Goal: Task Accomplishment & Management: Manage account settings

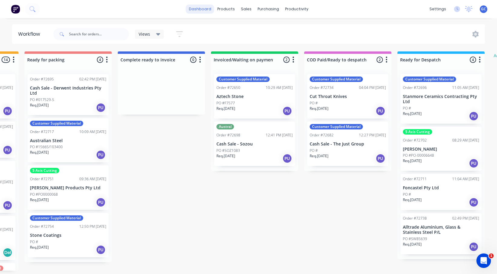
scroll to position [0, 455]
click at [230, 9] on div "products" at bounding box center [226, 9] width 24 height 9
click at [199, 8] on link "dashboard" at bounding box center [200, 9] width 28 height 9
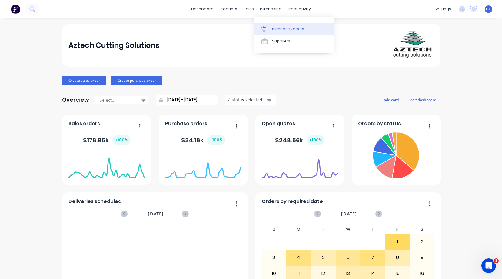
click at [279, 28] on div "Purchase Orders" at bounding box center [288, 28] width 32 height 5
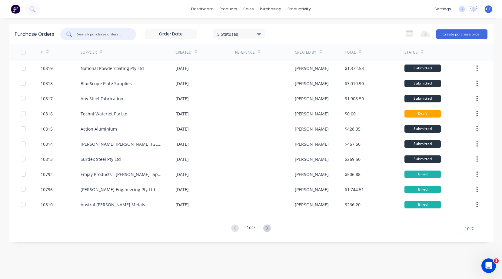
click at [113, 35] on input "text" at bounding box center [101, 34] width 50 height 6
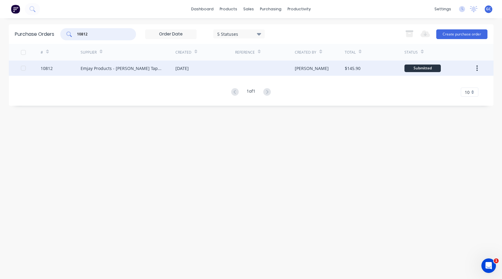
click at [22, 68] on div at bounding box center [23, 68] width 12 height 12
type input "10812"
click at [46, 68] on div "10812" at bounding box center [47, 68] width 12 height 6
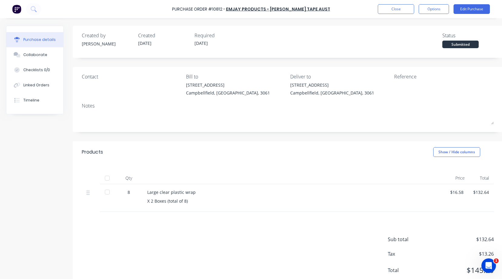
click at [107, 192] on div at bounding box center [107, 192] width 12 height 12
click at [437, 9] on button "Options" at bounding box center [433, 9] width 30 height 10
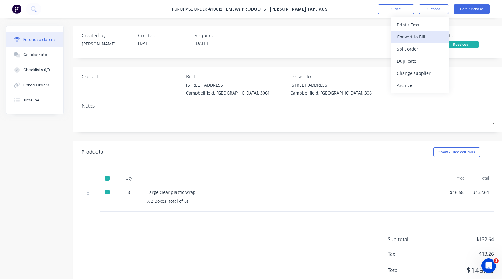
click at [407, 36] on div "Convert to Bill" at bounding box center [420, 36] width 47 height 9
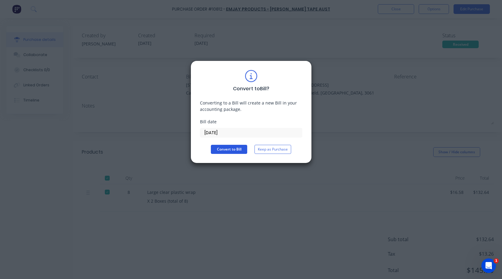
click at [233, 147] on button "Convert to Bill" at bounding box center [229, 149] width 36 height 9
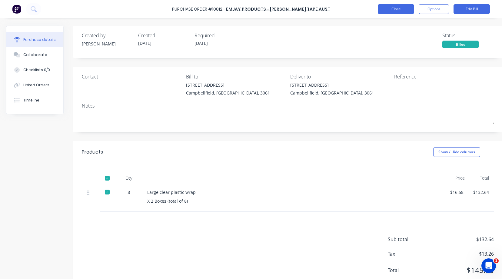
click at [401, 9] on button "Close" at bounding box center [395, 9] width 36 height 10
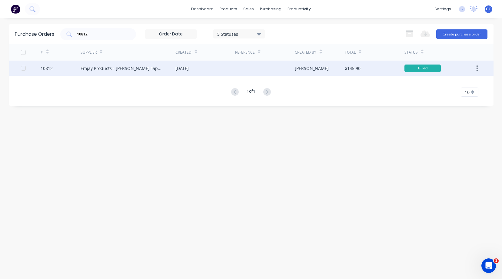
click at [46, 68] on div "10812" at bounding box center [47, 68] width 12 height 6
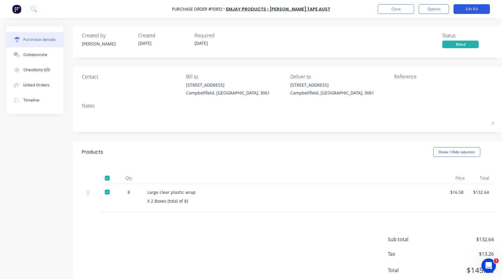
click at [473, 9] on button "Edit Bill" at bounding box center [471, 9] width 36 height 10
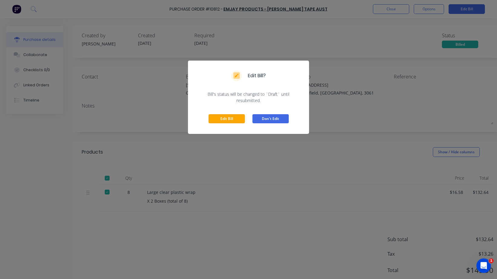
click at [282, 118] on button "Don't Edit" at bounding box center [270, 118] width 36 height 9
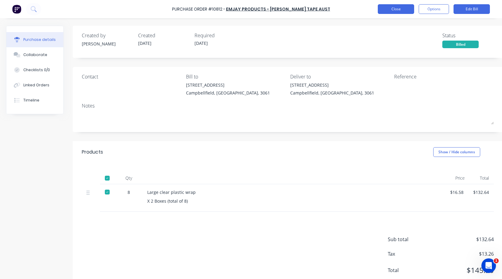
click at [397, 9] on button "Close" at bounding box center [395, 9] width 36 height 10
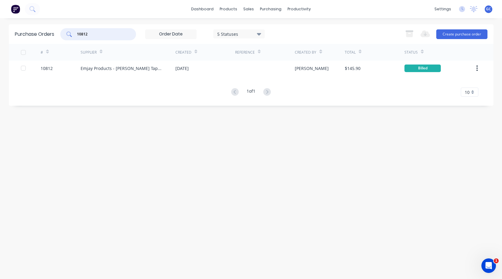
drag, startPoint x: 90, startPoint y: 32, endPoint x: 71, endPoint y: 31, distance: 18.8
click at [71, 31] on div "10812" at bounding box center [98, 34] width 76 height 12
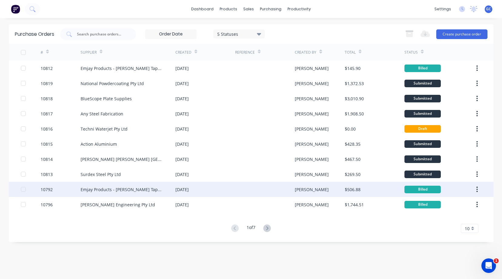
click at [47, 189] on div "10792" at bounding box center [47, 189] width 12 height 6
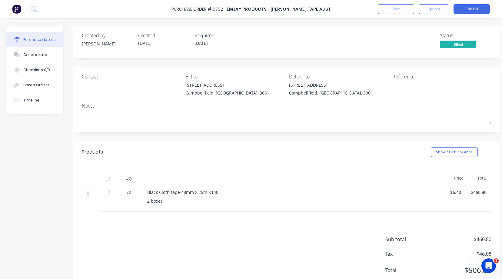
scroll to position [24, 0]
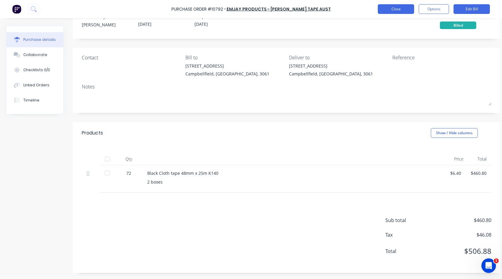
click at [403, 9] on button "Close" at bounding box center [395, 9] width 36 height 10
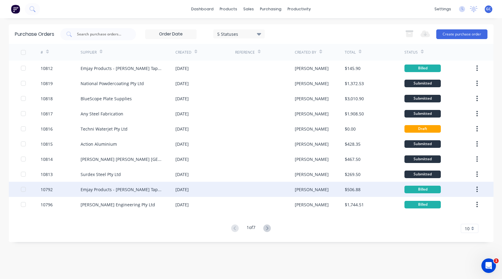
click at [48, 189] on div "10792" at bounding box center [47, 189] width 12 height 6
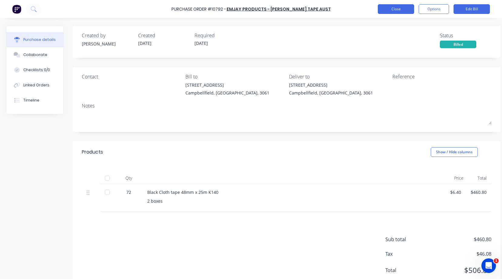
click at [399, 8] on button "Close" at bounding box center [395, 9] width 36 height 10
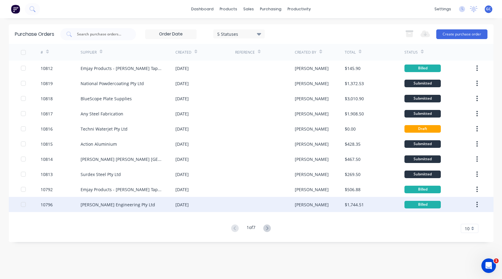
click at [94, 205] on div "[PERSON_NAME] Engineering Pty Ltd" at bounding box center [118, 204] width 74 height 6
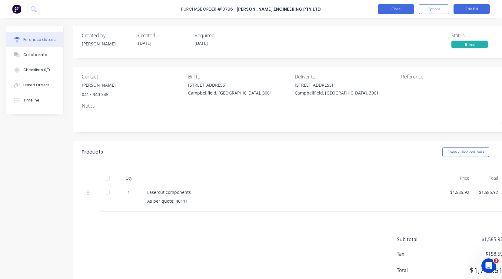
click at [395, 8] on button "Close" at bounding box center [395, 9] width 36 height 10
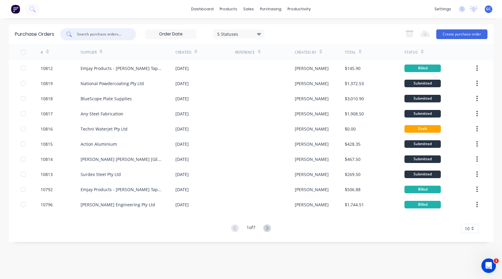
click at [78, 33] on input "text" at bounding box center [101, 34] width 50 height 6
type input "0"
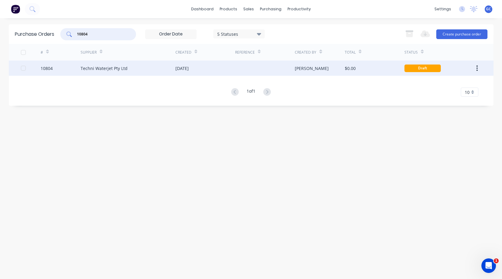
type input "10804"
click at [46, 67] on div "10804" at bounding box center [47, 68] width 12 height 6
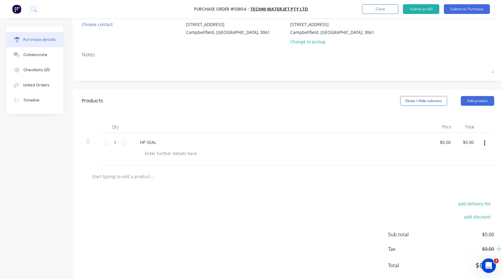
scroll to position [79, 0]
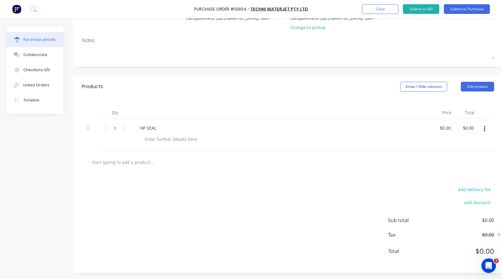
click at [164, 125] on div "HP SEAL" at bounding box center [281, 128] width 293 height 9
click at [157, 124] on div "HP SEAL" at bounding box center [148, 128] width 26 height 9
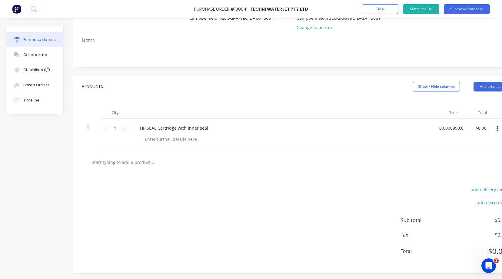
scroll to position [0, 2]
type input "$0.00"
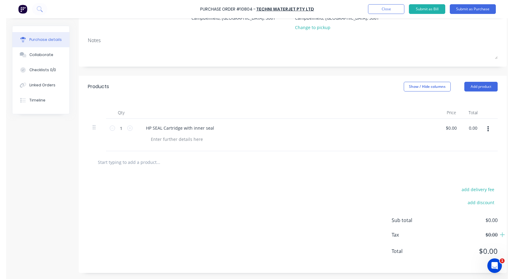
scroll to position [0, 0]
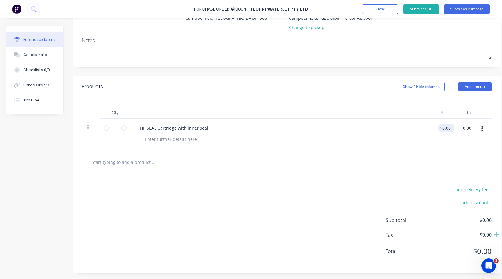
type input "$0.00"
click at [438, 123] on div "$0.00 $0.00" at bounding box center [444, 135] width 23 height 32
drag, startPoint x: 439, startPoint y: 123, endPoint x: 456, endPoint y: 121, distance: 18.0
click at [456, 121] on div "0.0000 0.0000" at bounding box center [445, 135] width 25 height 32
type input "$990.00"
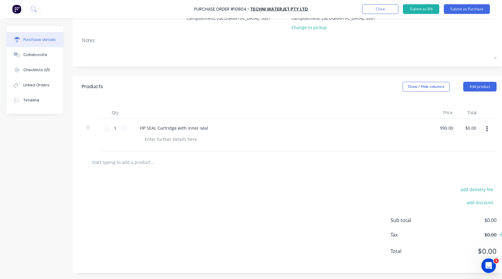
type input "990.00"
type input "990.0000"
type input "$990.00"
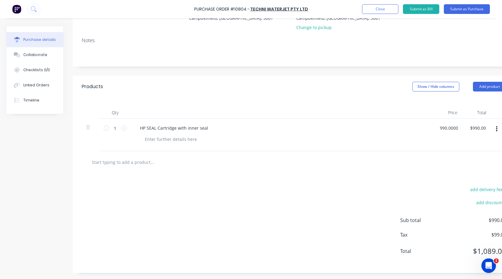
drag, startPoint x: 438, startPoint y: 122, endPoint x: 463, endPoint y: 119, distance: 24.4
click at [463, 119] on div "990.0000 990.0000" at bounding box center [448, 135] width 30 height 32
type input "$762.30"
type input "762.30"
click at [439, 124] on input "$762.30" at bounding box center [447, 128] width 19 height 9
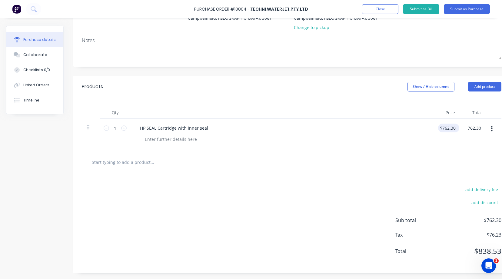
type input "762.3000"
type input "$762.30"
drag, startPoint x: 438, startPoint y: 123, endPoint x: 459, endPoint y: 123, distance: 20.6
click at [459, 124] on input "762.3000" at bounding box center [448, 128] width 21 height 9
type input "$693.00"
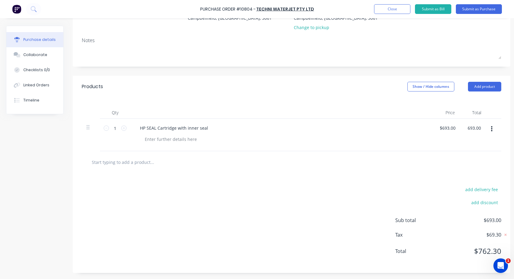
type input "$693.00"
click at [439, 9] on button "Submit as Bill" at bounding box center [433, 9] width 36 height 10
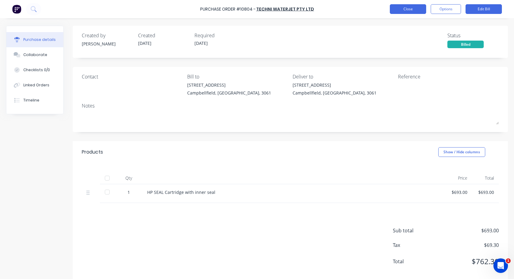
click at [407, 9] on button "Close" at bounding box center [408, 9] width 36 height 10
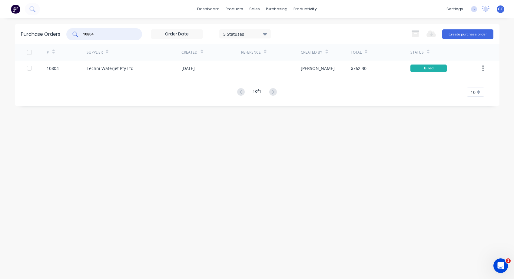
drag, startPoint x: 97, startPoint y: 33, endPoint x: 82, endPoint y: 32, distance: 14.3
click at [82, 32] on div "10804" at bounding box center [104, 34] width 76 height 12
type input "10814"
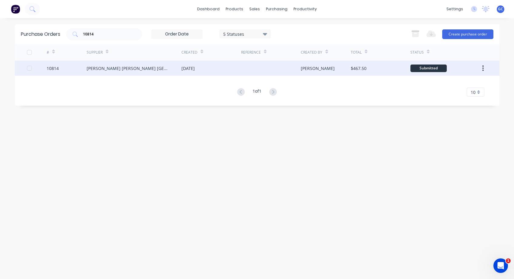
click at [55, 68] on div "10814" at bounding box center [53, 68] width 12 height 6
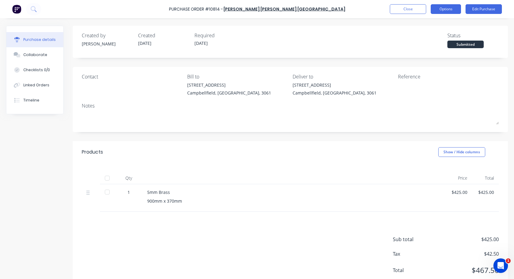
click at [446, 8] on button "Options" at bounding box center [445, 9] width 30 height 10
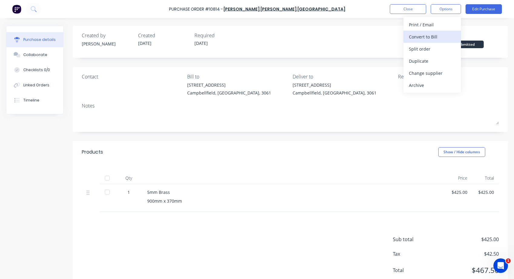
click at [422, 36] on div "Convert to Bill" at bounding box center [432, 36] width 47 height 9
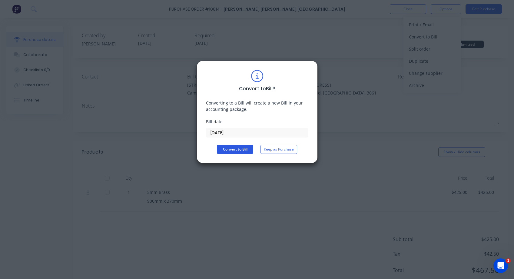
click at [240, 150] on button "Convert to Bill" at bounding box center [235, 149] width 36 height 9
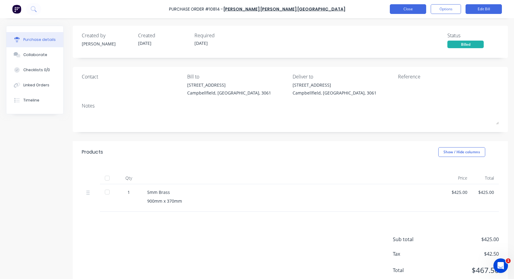
click at [410, 9] on button "Close" at bounding box center [408, 9] width 36 height 10
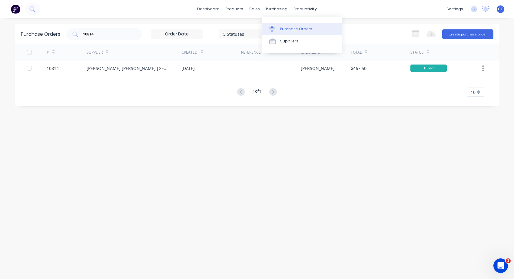
click at [282, 28] on div "Purchase Orders" at bounding box center [296, 28] width 32 height 5
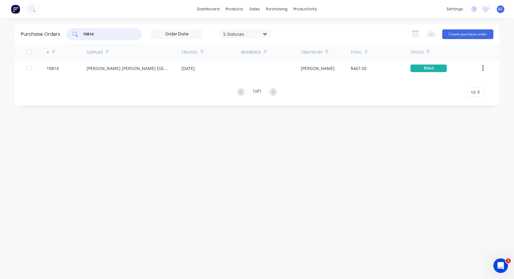
drag, startPoint x: 99, startPoint y: 32, endPoint x: 77, endPoint y: 33, distance: 21.8
click at [77, 33] on div "10814" at bounding box center [104, 34] width 76 height 12
type input "10811"
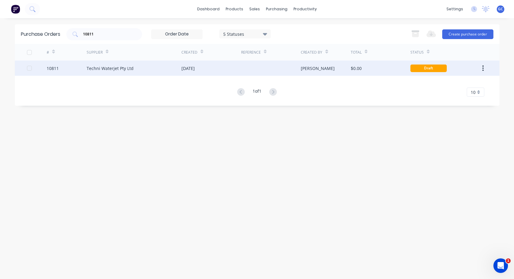
click at [50, 67] on div "10811" at bounding box center [53, 68] width 12 height 6
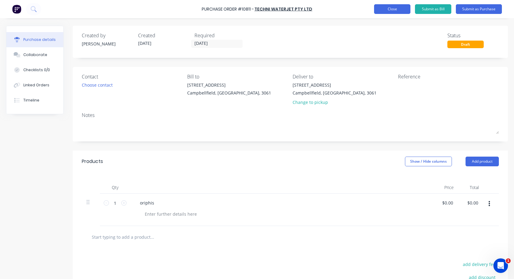
click at [394, 8] on button "Close" at bounding box center [392, 9] width 36 height 10
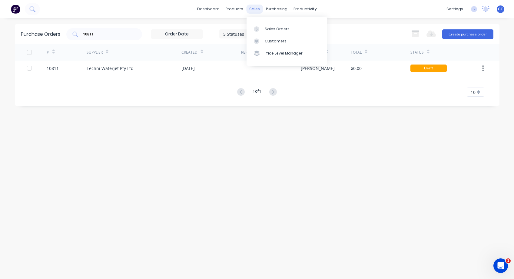
click at [255, 7] on div "sales" at bounding box center [254, 9] width 17 height 9
click at [269, 28] on div "Sales Orders" at bounding box center [277, 28] width 25 height 5
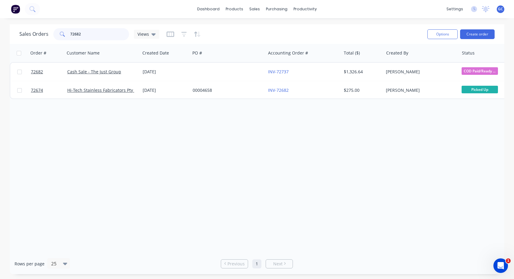
drag, startPoint x: 81, startPoint y: 32, endPoint x: 69, endPoint y: 31, distance: 11.8
click at [69, 32] on div "72682" at bounding box center [91, 34] width 76 height 12
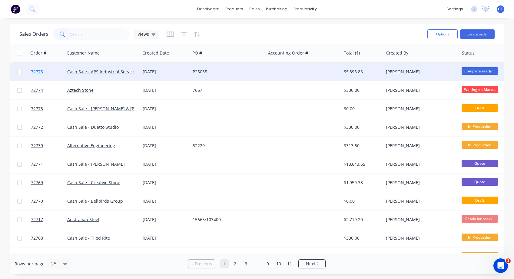
click at [38, 72] on span "72775" at bounding box center [37, 72] width 12 height 6
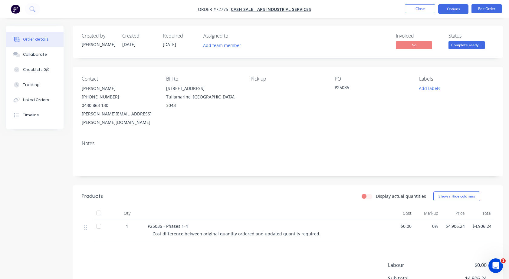
click at [454, 8] on button "Options" at bounding box center [453, 9] width 30 height 10
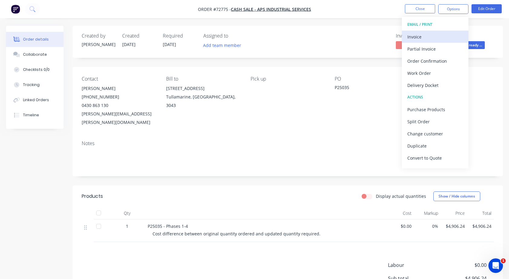
click at [418, 35] on div "Invoice" at bounding box center [435, 36] width 56 height 9
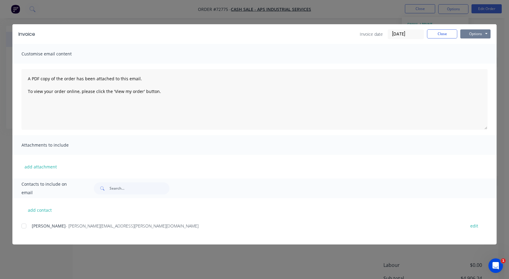
click at [487, 32] on button "Options" at bounding box center [475, 33] width 30 height 9
click at [476, 55] on button "Print" at bounding box center [479, 55] width 39 height 10
click at [440, 34] on button "Close" at bounding box center [442, 33] width 30 height 9
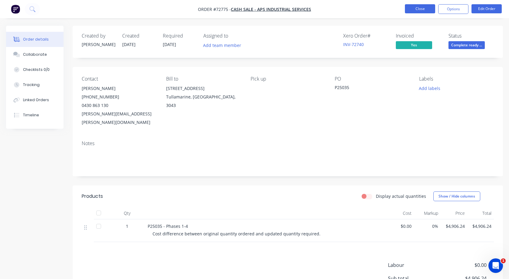
click at [418, 10] on button "Close" at bounding box center [420, 8] width 30 height 9
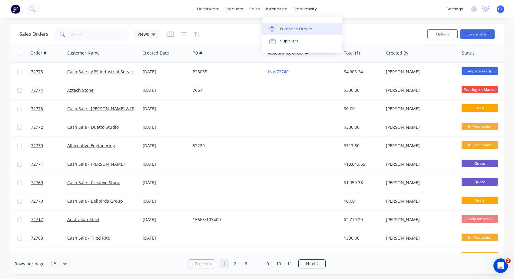
click at [285, 29] on div "Purchase Orders" at bounding box center [296, 28] width 32 height 5
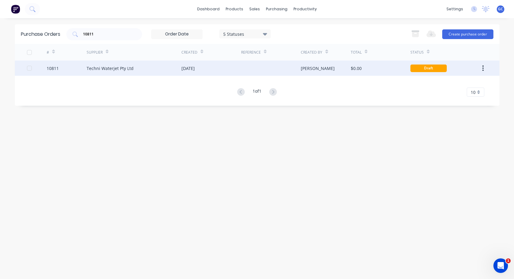
click at [51, 67] on div "10811" at bounding box center [53, 68] width 12 height 6
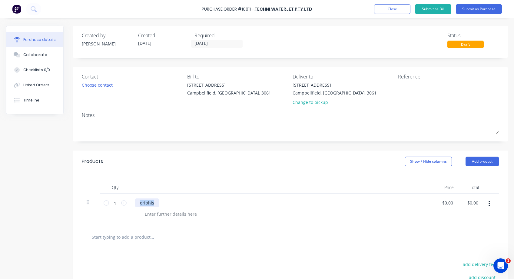
drag, startPoint x: 139, startPoint y: 202, endPoint x: 157, endPoint y: 199, distance: 18.8
click at [157, 199] on div "oriphis" at bounding box center [147, 202] width 24 height 9
type input "$0.00"
click at [146, 214] on div at bounding box center [171, 213] width 62 height 9
click at [442, 201] on div "$0.00 0" at bounding box center [445, 209] width 25 height 32
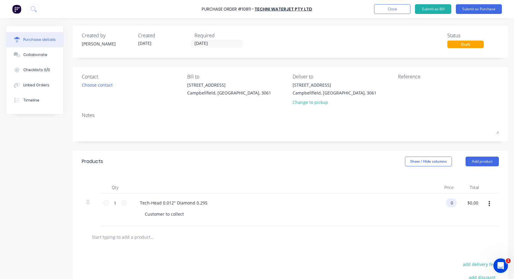
drag, startPoint x: 449, startPoint y: 202, endPoint x: 452, endPoint y: 202, distance: 3.7
click at [452, 202] on div "0 0" at bounding box center [451, 202] width 11 height 9
type input "$1,313.90"
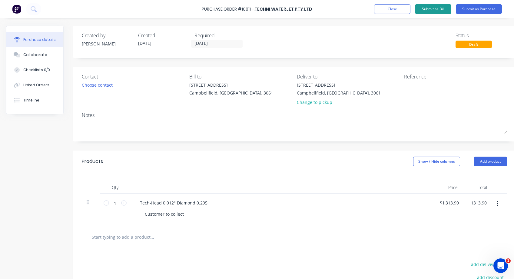
type input "$1,313.90"
click at [432, 8] on button "Submit as Bill" at bounding box center [433, 9] width 36 height 10
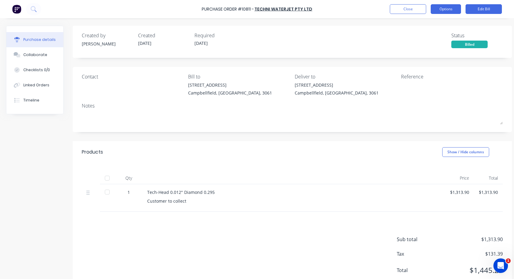
click at [448, 10] on button "Options" at bounding box center [445, 9] width 30 height 10
click at [408, 9] on button "Close" at bounding box center [408, 9] width 36 height 10
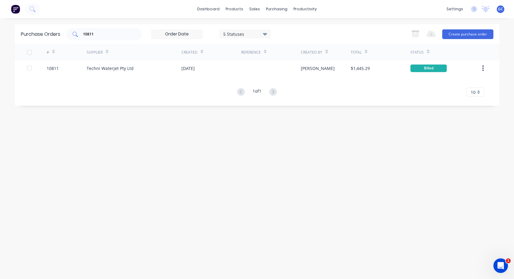
click at [96, 32] on input "10811" at bounding box center [107, 34] width 50 height 6
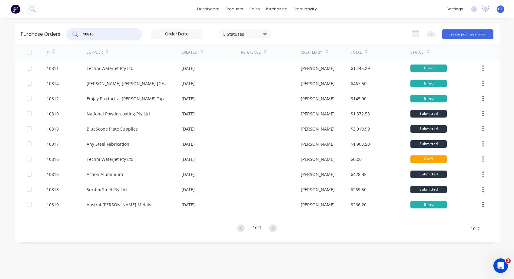
type input "10816"
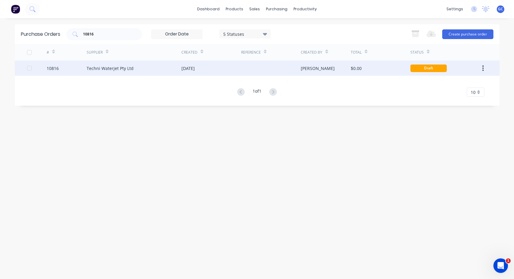
click at [52, 68] on div "10816" at bounding box center [53, 68] width 12 height 6
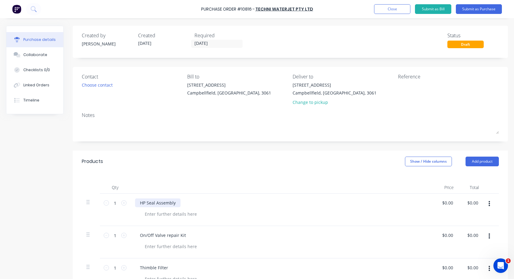
click at [179, 201] on div "HP Seal Assembly" at bounding box center [157, 202] width 45 height 9
click at [439, 203] on input "0.0000" at bounding box center [446, 202] width 16 height 9
drag, startPoint x: 439, startPoint y: 202, endPoint x: 457, endPoint y: 199, distance: 17.8
click at [457, 199] on div "0.0000 0.0000" at bounding box center [445, 209] width 25 height 32
type input "$171.50"
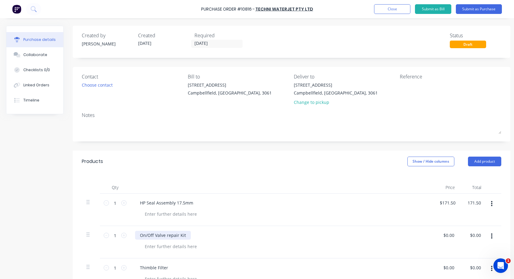
type input "$171.50"
click at [140, 235] on div "On/Off Valve repair Kit" at bounding box center [163, 235] width 56 height 9
drag, startPoint x: 458, startPoint y: 234, endPoint x: 444, endPoint y: 235, distance: 13.7
click at [444, 235] on div "$0.00 $0.00" at bounding box center [451, 235] width 16 height 9
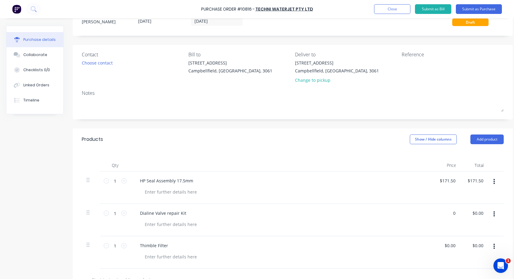
scroll to position [91, 0]
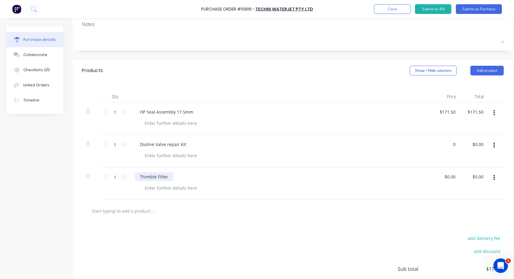
type input "$0.00"
click at [161, 178] on div "Thimble Filter" at bounding box center [154, 176] width 38 height 9
click at [169, 175] on div "Thimble Filter" at bounding box center [154, 176] width 38 height 9
drag, startPoint x: 440, startPoint y: 175, endPoint x: 460, endPoint y: 174, distance: 20.3
click at [460, 174] on div "1 1 Thimble Filter Element 0.0000 0.0000 $0.00 $0.00" at bounding box center [293, 183] width 422 height 32
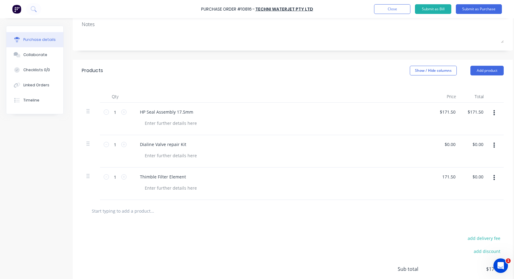
type input "$171.50"
click at [123, 212] on input "text" at bounding box center [151, 211] width 121 height 12
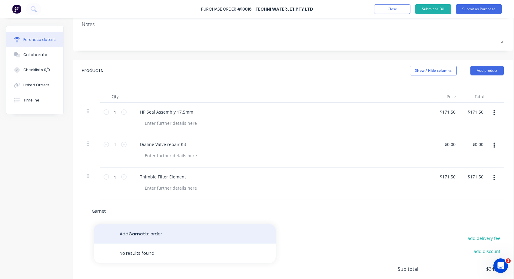
type input "Garnet"
click at [149, 234] on button "Add Garnet to order" at bounding box center [185, 233] width 182 height 19
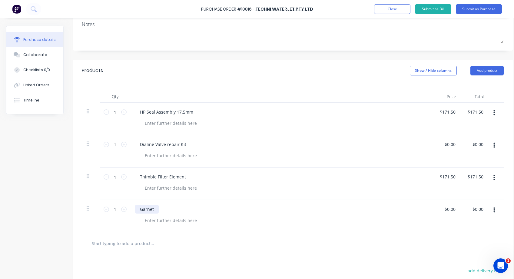
click at [156, 208] on div "Garnet" at bounding box center [147, 209] width 24 height 9
click at [124, 208] on icon at bounding box center [123, 208] width 5 height 5
type input "2"
drag, startPoint x: 446, startPoint y: 208, endPoint x: 457, endPoint y: 207, distance: 11.0
click at [457, 207] on div "0.00 0.00" at bounding box center [452, 209] width 14 height 9
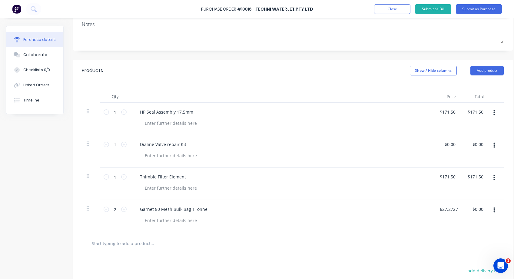
type input "$627.2727"
type input "1254.55"
click at [440, 211] on input "$627.2727" at bounding box center [448, 209] width 21 height 9
type input "627.2750"
type input "$1,254.55"
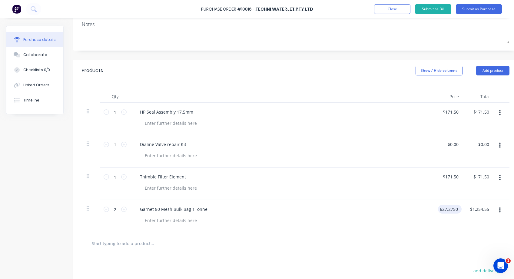
drag, startPoint x: 440, startPoint y: 210, endPoint x: 459, endPoint y: 207, distance: 18.6
click at [459, 207] on div "627.2750 627.2750" at bounding box center [450, 209] width 24 height 9
type input "$690.00"
type input "1380.00"
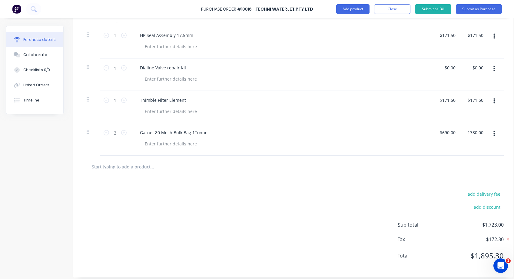
scroll to position [176, 0]
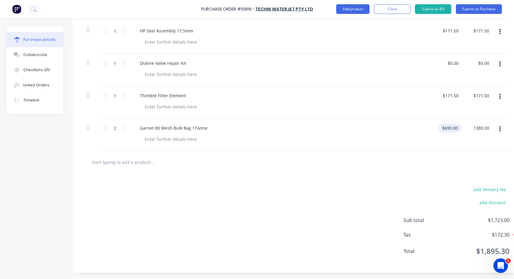
type input "690.0000"
type input "$1,380.00"
drag, startPoint x: 440, startPoint y: 124, endPoint x: 459, endPoint y: 121, distance: 19.3
click at [459, 124] on div "690.0000 690.0000" at bounding box center [448, 128] width 21 height 9
type input "$627.272"
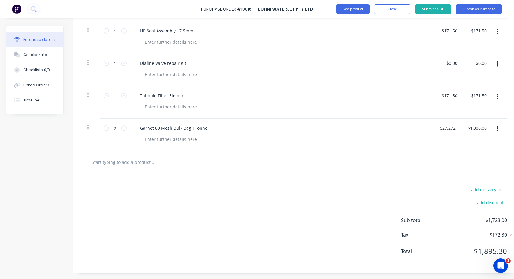
type input "1254.54"
type input "0"
type input "$627.27"
type input "$1,254.54"
drag, startPoint x: 444, startPoint y: 58, endPoint x: 459, endPoint y: 58, distance: 15.1
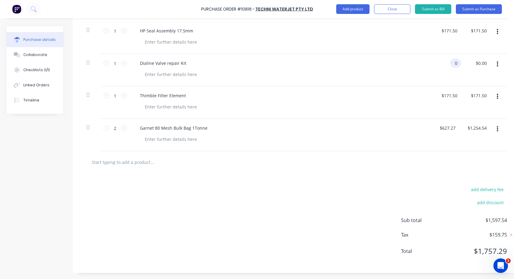
click at [459, 59] on div "0 0" at bounding box center [455, 63] width 11 height 9
type input "$206.50"
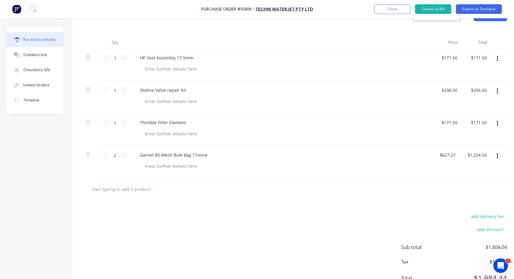
scroll to position [146, 0]
drag, startPoint x: 439, startPoint y: 152, endPoint x: 465, endPoint y: 151, distance: 26.4
click at [465, 151] on div "2 2 Garnet 80 Mesh Bulk Bag 1Tonne 627.2700 627.2700 $1,254.54 $1,254.54" at bounding box center [295, 160] width 427 height 32
type input "$690.00"
type input "1380.00"
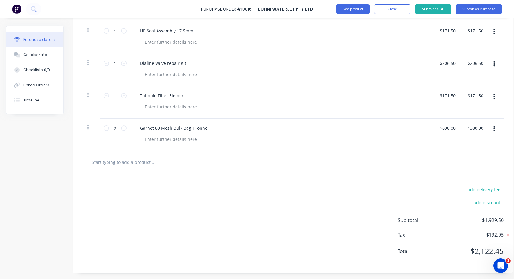
scroll to position [86, 0]
type input "171.5000"
type input "$1,380.00"
drag, startPoint x: 439, startPoint y: 116, endPoint x: 459, endPoint y: 116, distance: 20.0
click at [459, 35] on div "171.5000 171.5000" at bounding box center [448, 30] width 21 height 9
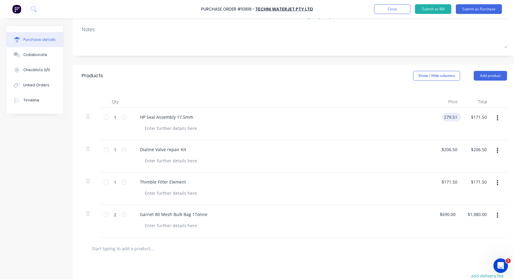
type input "$279.51"
drag, startPoint x: 441, startPoint y: 150, endPoint x: 459, endPoint y: 147, distance: 18.0
click at [459, 147] on div "206.5000 206.5000" at bounding box center [450, 149] width 24 height 9
click at [438, 150] on input "206.5000" at bounding box center [448, 149] width 21 height 9
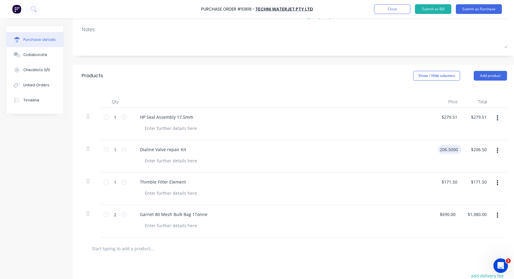
drag, startPoint x: 438, startPoint y: 150, endPoint x: 460, endPoint y: 149, distance: 22.4
click at [460, 149] on div "206.5000 206.5000" at bounding box center [450, 149] width 24 height 9
type input "$227.15"
type input "227.15"
type input "279.5100"
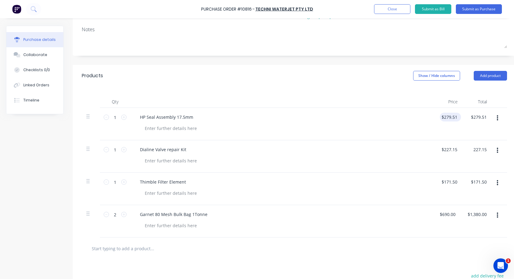
type input "$227.15"
drag, startPoint x: 441, startPoint y: 117, endPoint x: 458, endPoint y: 117, distance: 17.3
click at [458, 117] on input "279.5100" at bounding box center [448, 117] width 21 height 9
type input "$188.65"
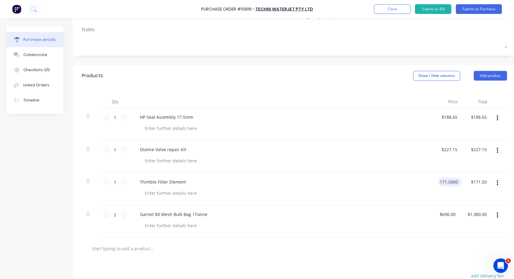
drag, startPoint x: 440, startPoint y: 182, endPoint x: 460, endPoint y: 180, distance: 20.4
click at [460, 180] on div "171.5000 171.5000" at bounding box center [450, 181] width 24 height 9
type input "$279.51"
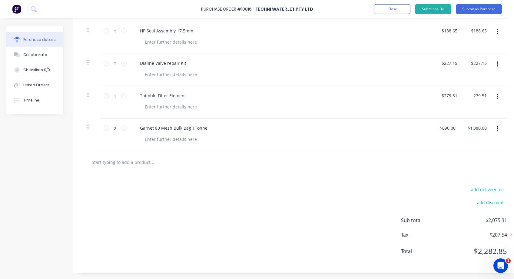
scroll to position [176, 0]
type input "$279.51"
drag, startPoint x: 439, startPoint y: 123, endPoint x: 464, endPoint y: 121, distance: 25.2
click at [464, 121] on div "2 2 Garnet 80 Mesh Bulk Bag 1Tonne 690.0000 690.0000 $1,380.00 $1,380.00" at bounding box center [295, 135] width 427 height 32
type input "$759.00"
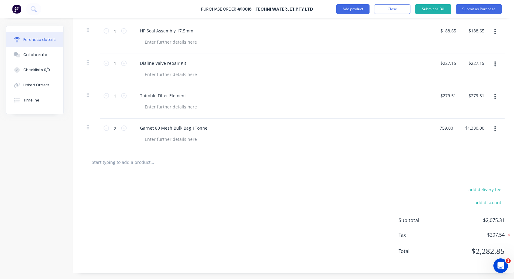
type input "1518.00"
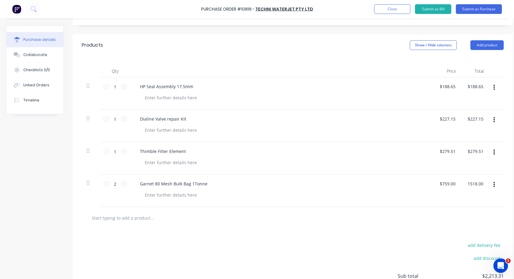
scroll to position [116, 0]
type input "188.6500"
type input "$1,518.00"
drag, startPoint x: 439, startPoint y: 86, endPoint x: 458, endPoint y: 84, distance: 19.2
click at [458, 84] on input "188.6500" at bounding box center [448, 86] width 21 height 9
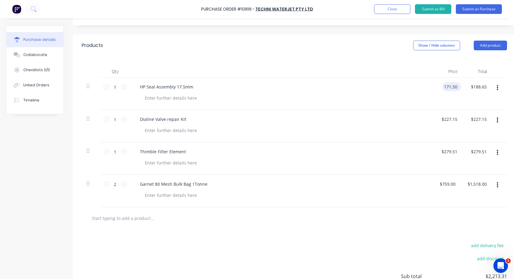
type input "$171.50"
drag, startPoint x: 440, startPoint y: 118, endPoint x: 461, endPoint y: 118, distance: 20.6
click at [461, 118] on div "227.1500 227.1500" at bounding box center [450, 119] width 24 height 9
type input "$206.50"
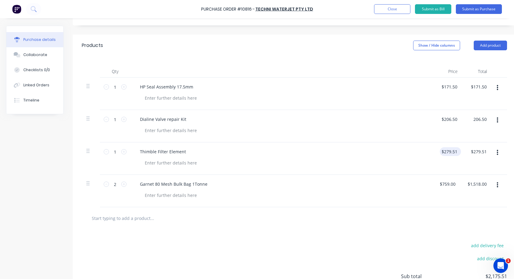
type input "$206.50"
click at [447, 153] on input "279.5100" at bounding box center [449, 151] width 19 height 9
drag, startPoint x: 439, startPoint y: 152, endPoint x: 460, endPoint y: 152, distance: 21.5
click at [460, 152] on div "279.5100 279.5100" at bounding box center [450, 151] width 24 height 9
type input "$254.10"
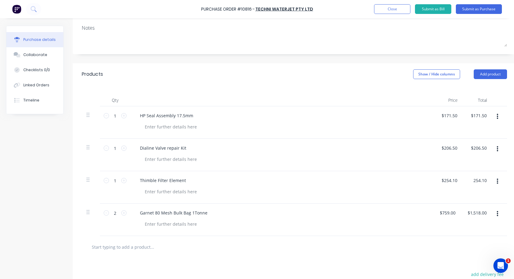
scroll to position [86, 0]
type input "$254.10"
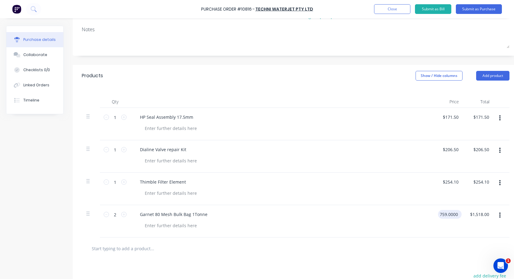
drag, startPoint x: 438, startPoint y: 214, endPoint x: 460, endPoint y: 213, distance: 22.7
click at [460, 213] on div "759.0000 759.0000" at bounding box center [450, 214] width 24 height 9
type input "$690.00"
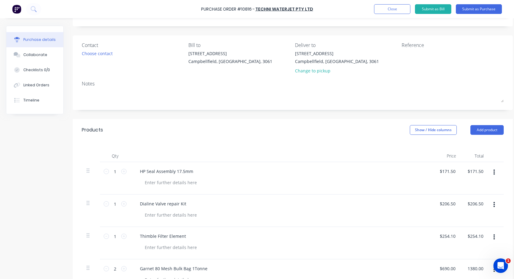
scroll to position [0, 0]
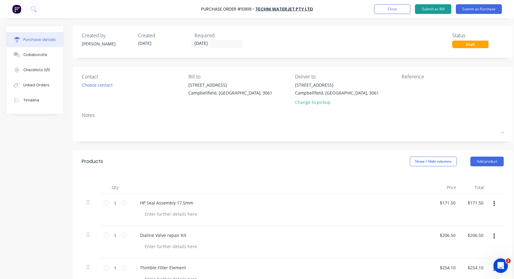
type input "$1,380.00"
click at [429, 8] on button "Submit as Bill" at bounding box center [433, 9] width 36 height 10
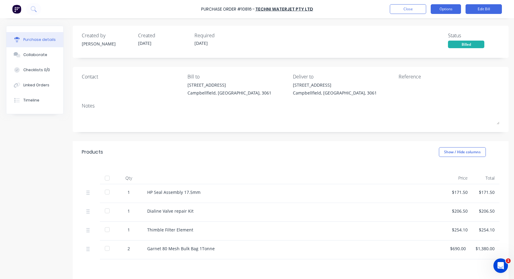
click at [444, 8] on button "Options" at bounding box center [445, 9] width 30 height 10
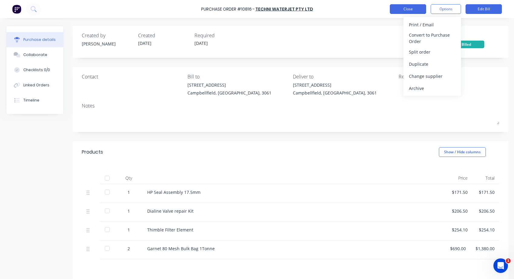
click at [407, 8] on button "Close" at bounding box center [408, 9] width 36 height 10
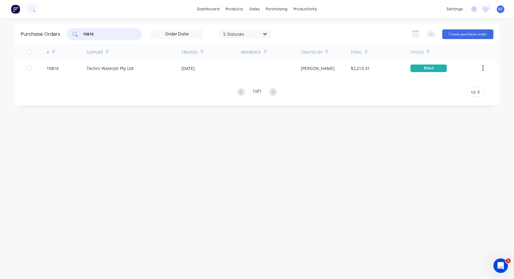
drag, startPoint x: 90, startPoint y: 32, endPoint x: 75, endPoint y: 32, distance: 14.8
drag, startPoint x: 75, startPoint y: 32, endPoint x: 226, endPoint y: 150, distance: 191.8
click at [225, 151] on div "Purchase Orders 10816 5 Statuses 5 Statuses Export to Excel (XLSX) Create purch…" at bounding box center [257, 148] width 484 height 249
drag, startPoint x: 98, startPoint y: 33, endPoint x: 71, endPoint y: 32, distance: 27.3
click at [71, 32] on div "10816" at bounding box center [104, 34] width 76 height 12
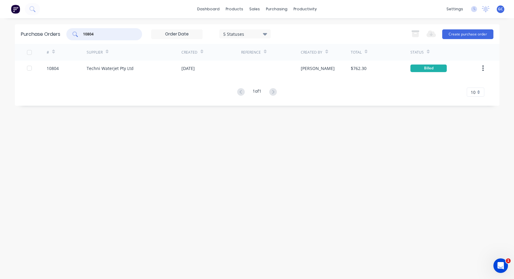
drag, startPoint x: 98, startPoint y: 34, endPoint x: 78, endPoint y: 32, distance: 20.4
click at [78, 32] on div "10804" at bounding box center [104, 34] width 76 height 12
type input "10814"
